Goal: Transaction & Acquisition: Purchase product/service

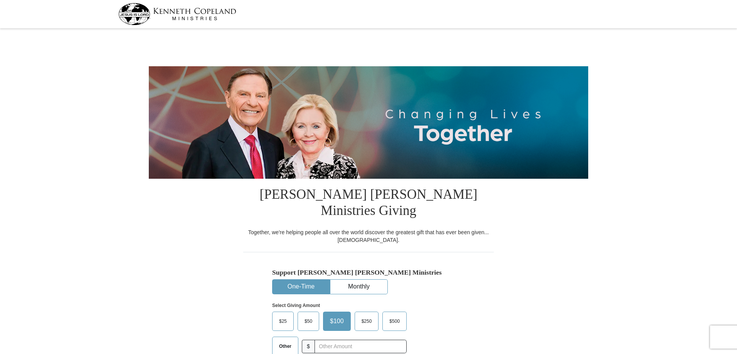
select select "CO"
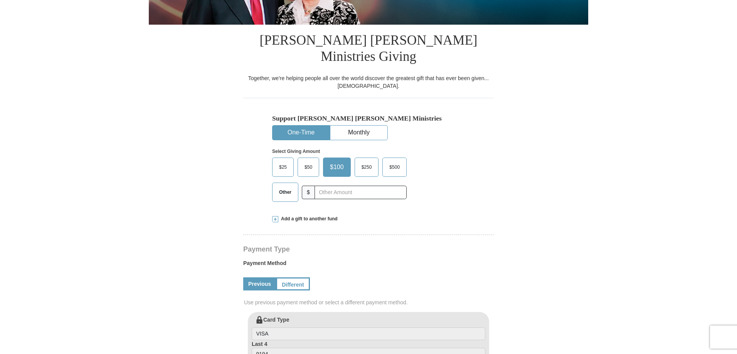
click at [399, 161] on span "$500" at bounding box center [394, 167] width 18 height 12
click at [0, 0] on input "$500" at bounding box center [0, 0] width 0 height 0
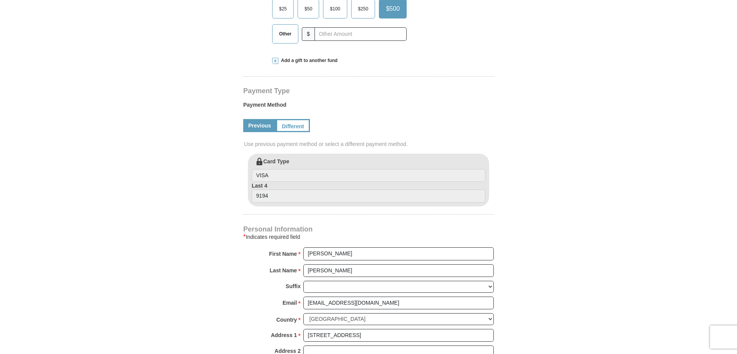
scroll to position [308, 0]
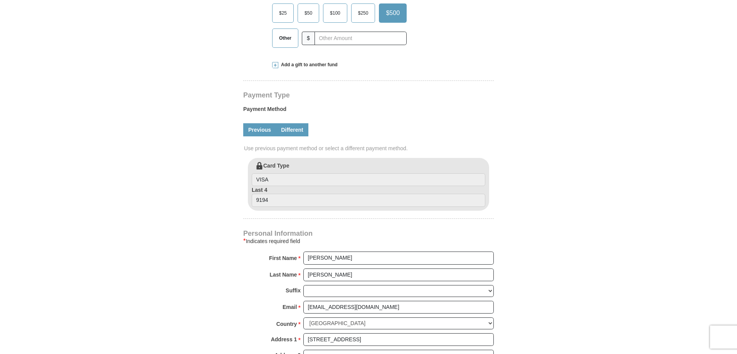
click at [287, 123] on link "Different" at bounding box center [292, 129] width 32 height 13
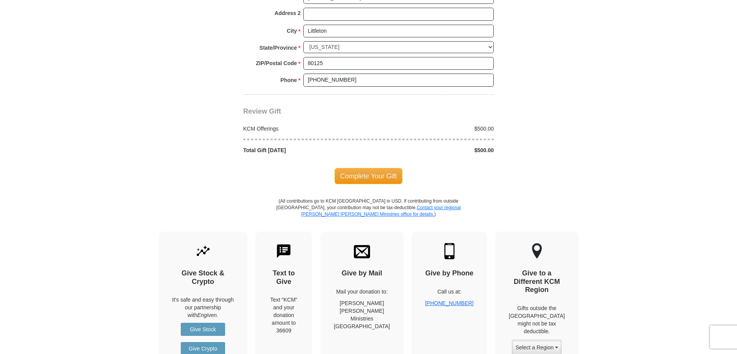
scroll to position [732, 0]
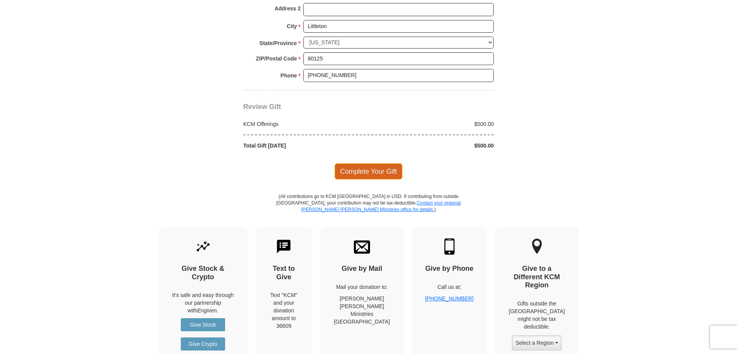
click at [388, 163] on span "Complete Your Gift" at bounding box center [368, 171] width 68 height 16
